Goal: Book appointment/travel/reservation

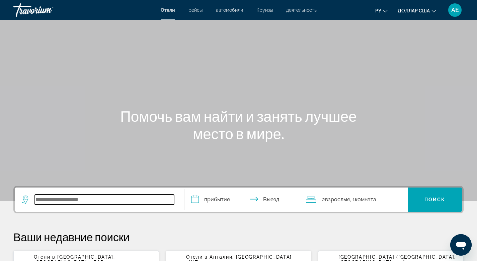
click at [38, 201] on input "Виджет поиска" at bounding box center [104, 199] width 139 height 10
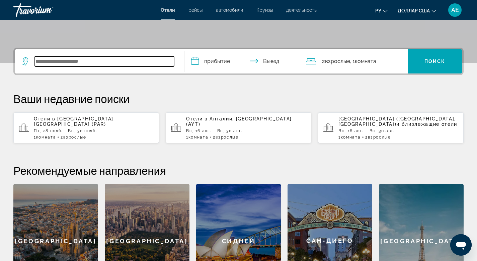
scroll to position [164, 0]
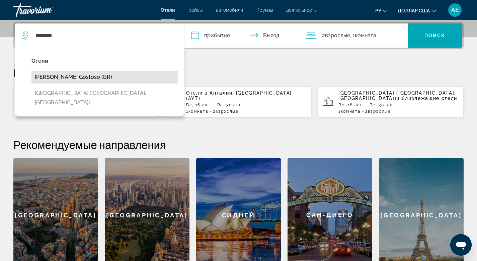
click at [75, 74] on button "[PERSON_NAME] Gostoso (BR)" at bounding box center [104, 77] width 146 height 13
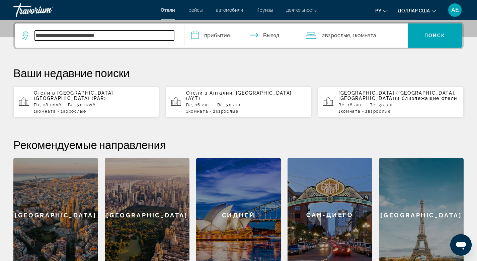
click at [128, 36] on input "**********" at bounding box center [104, 35] width 139 height 10
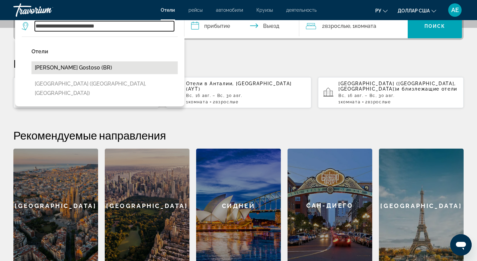
scroll to position [174, 0]
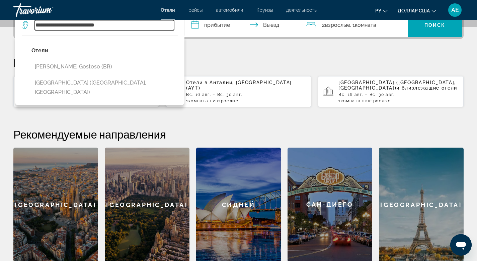
click at [121, 25] on input "**********" at bounding box center [104, 25] width 139 height 10
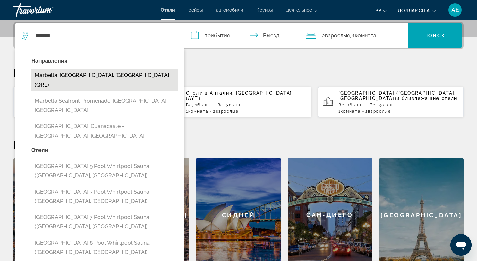
click at [73, 74] on button "Marbella, Malaga, Spain (QRL)" at bounding box center [104, 80] width 146 height 22
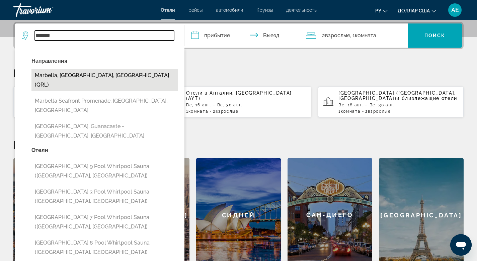
type input "**********"
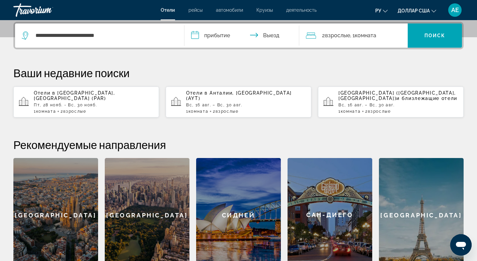
click at [218, 34] on input "**********" at bounding box center [243, 36] width 118 height 26
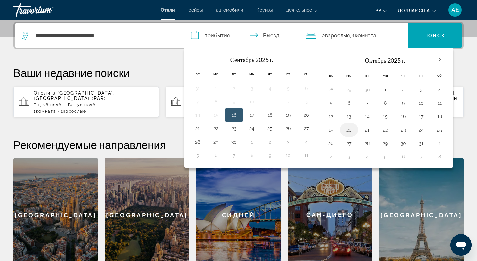
click at [352, 132] on button "20" at bounding box center [349, 129] width 11 height 9
click at [305, 116] on button "20" at bounding box center [306, 114] width 11 height 9
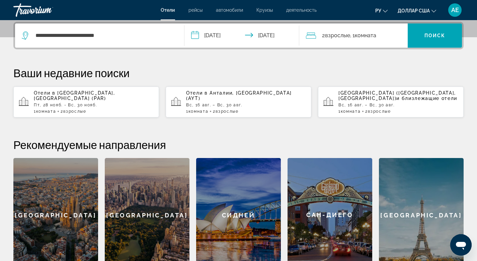
click at [275, 35] on input "**********" at bounding box center [243, 36] width 118 height 26
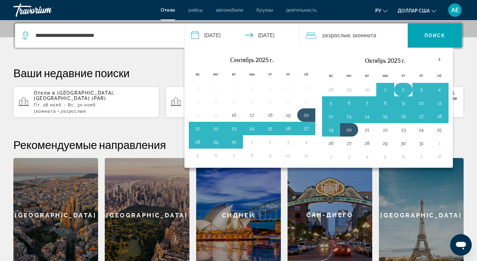
click at [404, 89] on button "2" at bounding box center [403, 89] width 11 height 9
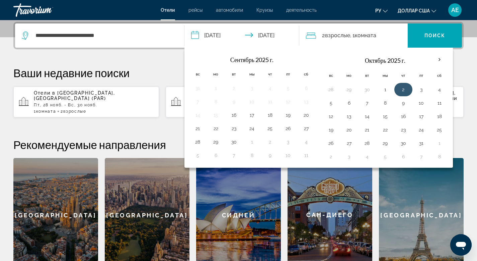
click at [402, 88] on button "2" at bounding box center [403, 89] width 11 height 9
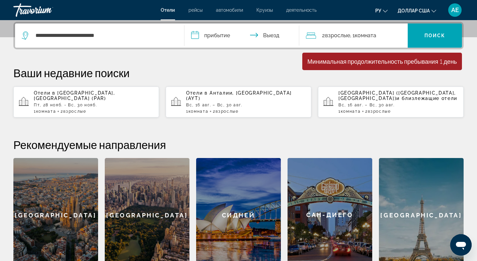
click at [193, 34] on input "**********" at bounding box center [243, 36] width 118 height 26
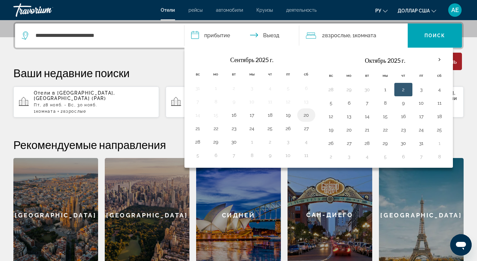
click at [307, 116] on button "20" at bounding box center [306, 114] width 11 height 9
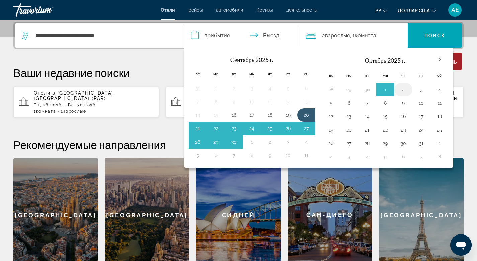
click at [403, 88] on button "2" at bounding box center [403, 89] width 11 height 9
type input "**********"
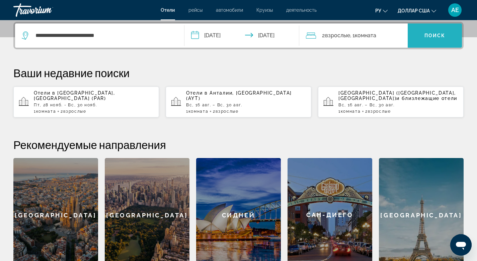
click at [422, 36] on span "Виджет поиска" at bounding box center [435, 35] width 54 height 16
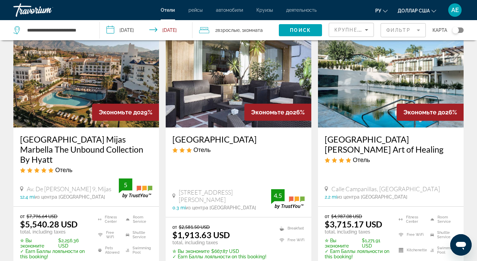
scroll to position [45, 0]
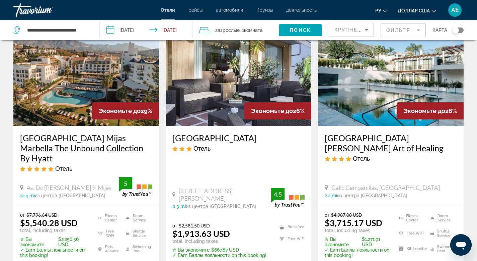
click at [418, 31] on mat-form-field "Фильтр" at bounding box center [403, 30] width 45 height 14
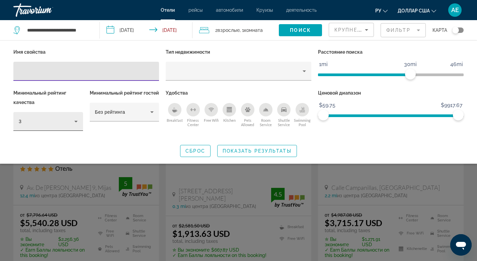
click at [75, 121] on icon "Hotel Filters" at bounding box center [75, 122] width 3 height 2
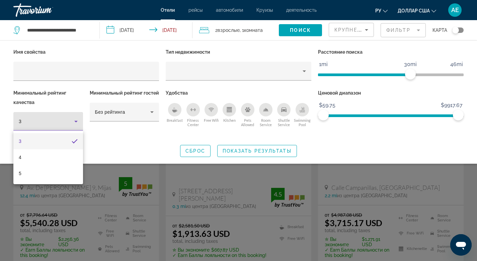
click at [83, 105] on div at bounding box center [238, 130] width 477 height 261
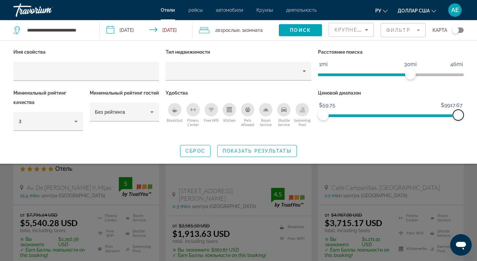
drag, startPoint x: 459, startPoint y: 115, endPoint x: 482, endPoint y: 115, distance: 22.4
click at [477, 115] on html "**********" at bounding box center [238, 85] width 477 height 261
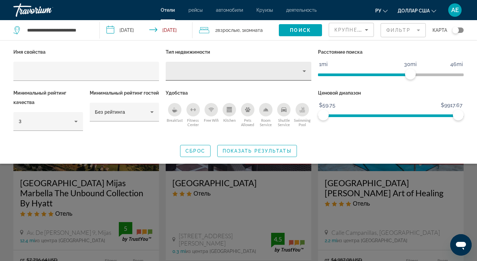
click at [303, 73] on icon "Property type" at bounding box center [304, 71] width 8 height 8
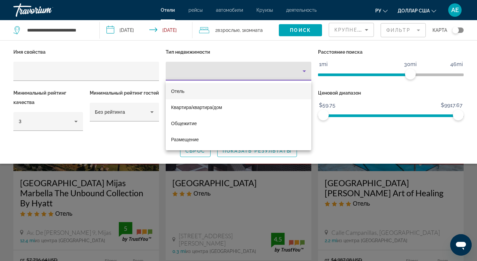
click at [352, 156] on div at bounding box center [238, 130] width 477 height 261
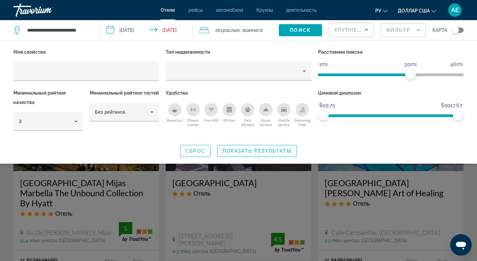
click at [268, 151] on span "Показать результаты" at bounding box center [257, 150] width 69 height 5
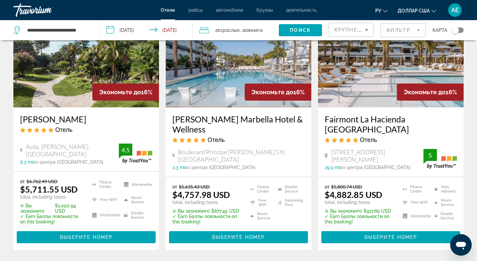
scroll to position [873, 0]
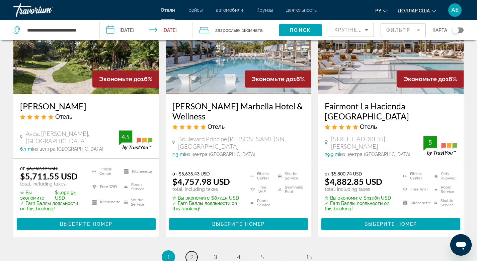
click at [194, 251] on link "page 2" at bounding box center [192, 257] width 12 height 12
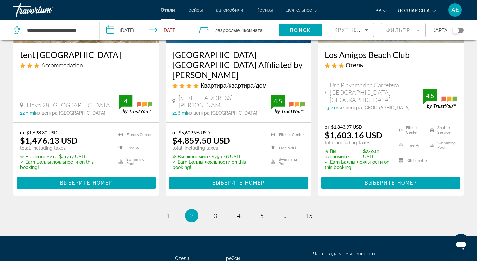
scroll to position [947, 0]
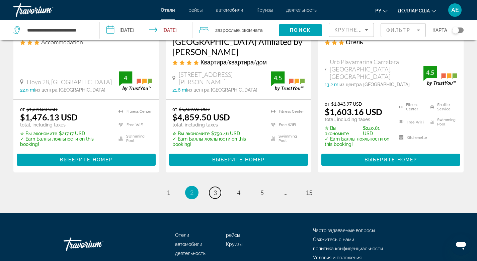
click at [217, 189] on span "3" at bounding box center [215, 192] width 3 height 7
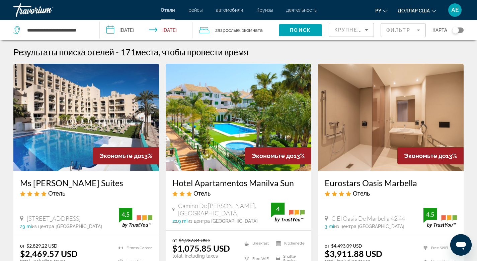
click at [195, 11] on font "рейсы" at bounding box center [196, 9] width 14 height 5
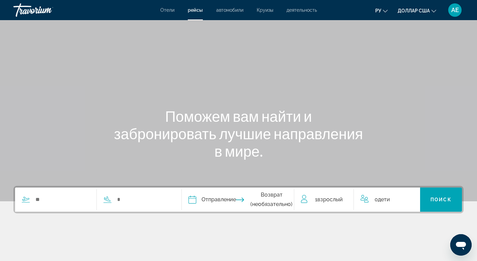
click at [221, 10] on font "автомобили" at bounding box center [229, 9] width 27 height 5
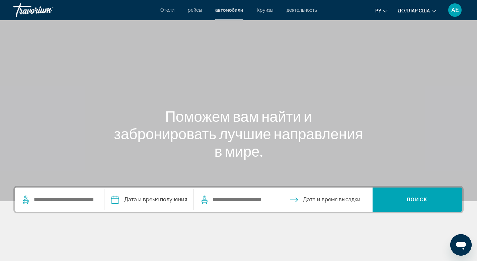
click at [271, 12] on font "Круизы" at bounding box center [265, 9] width 16 height 5
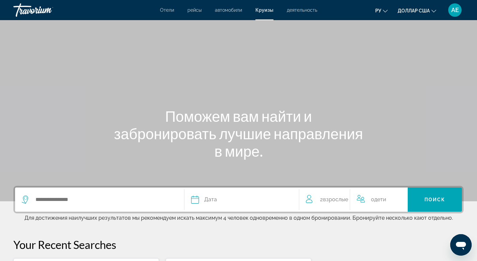
click at [304, 12] on font "деятельность" at bounding box center [302, 9] width 30 height 5
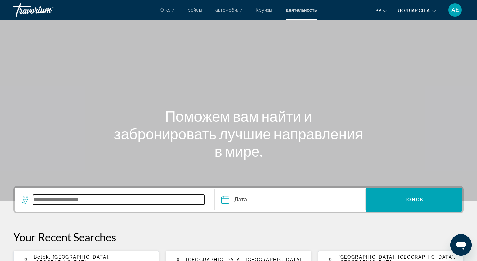
click at [47, 198] on input "Search widget" at bounding box center [118, 199] width 171 height 10
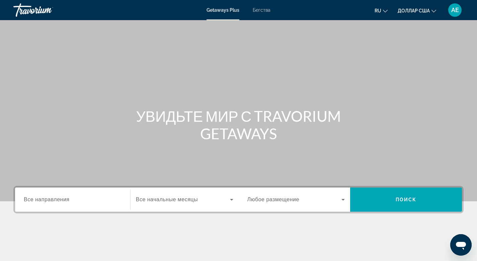
scroll to position [1, 0]
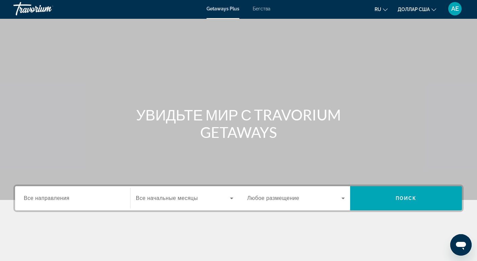
click at [36, 202] on input "Место назначения Все направления" at bounding box center [73, 198] width 98 height 8
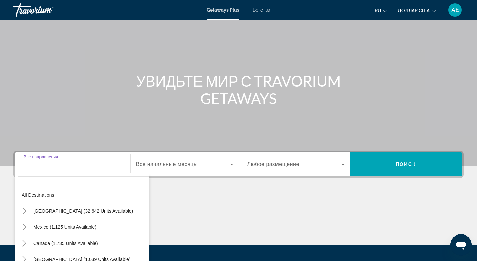
scroll to position [101, 0]
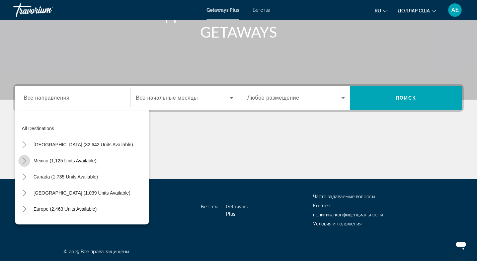
click at [23, 163] on icon "Toggle Mexico (1,125 units available)" at bounding box center [24, 160] width 4 height 7
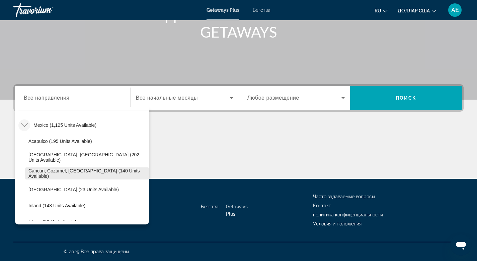
click at [64, 174] on span "Cancun, Cozumel, [GEOGRAPHIC_DATA] (140 units available)" at bounding box center [86, 173] width 117 height 11
type input "**********"
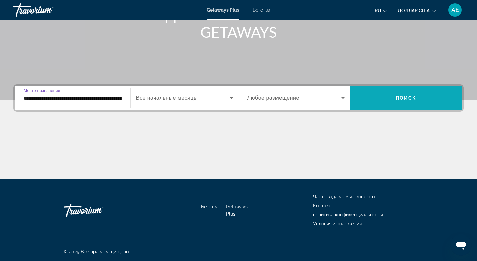
click at [417, 101] on span "Виджет поиска" at bounding box center [406, 98] width 112 height 16
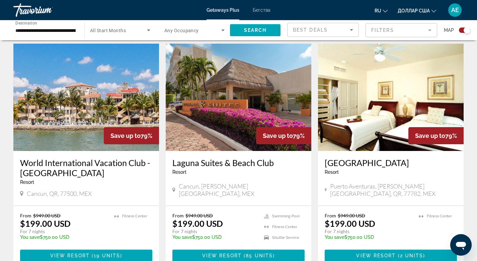
scroll to position [461, 0]
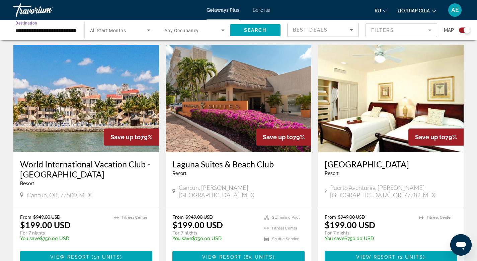
click at [48, 29] on input "**********" at bounding box center [45, 30] width 60 height 8
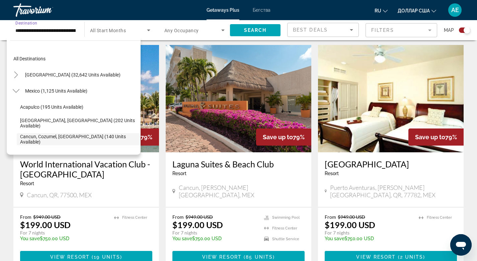
scroll to position [40, 0]
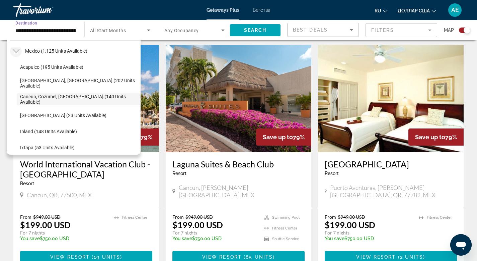
click at [16, 54] on icon "Toggle Mexico (1,125 units available)" at bounding box center [16, 51] width 7 height 7
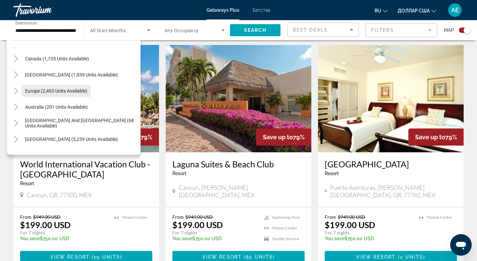
scroll to position [58, 0]
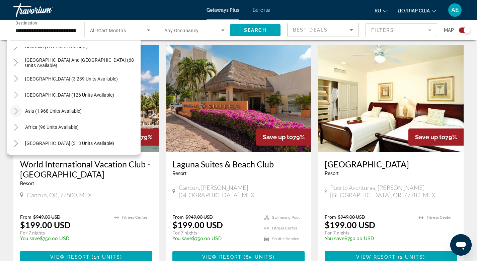
click at [16, 113] on icon "Toggle Asia (1,968 units available)" at bounding box center [16, 110] width 7 height 7
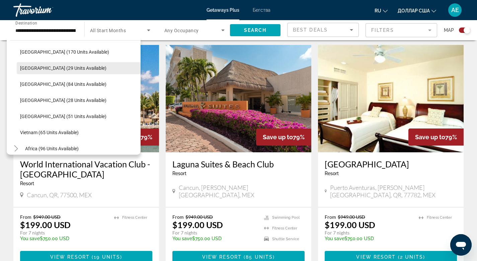
scroll to position [285, 0]
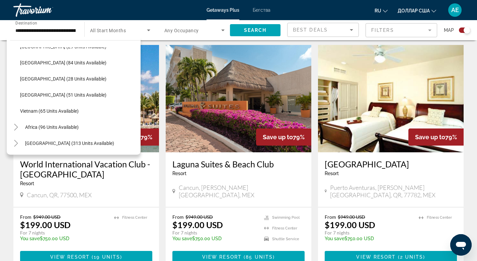
click at [315, 173] on app-exchanges-search-item "Save up to 79% [GEOGRAPHIC_DATA] - This is an adults only resort [GEOGRAPHIC_DA…" at bounding box center [391, 157] width 152 height 224
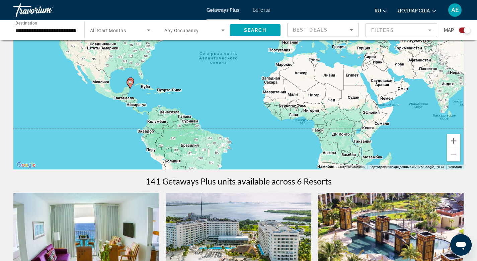
scroll to position [77, 0]
